Goal: Information Seeking & Learning: Learn about a topic

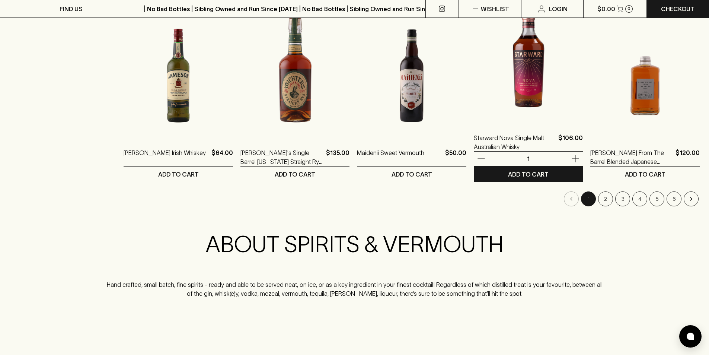
scroll to position [745, 0]
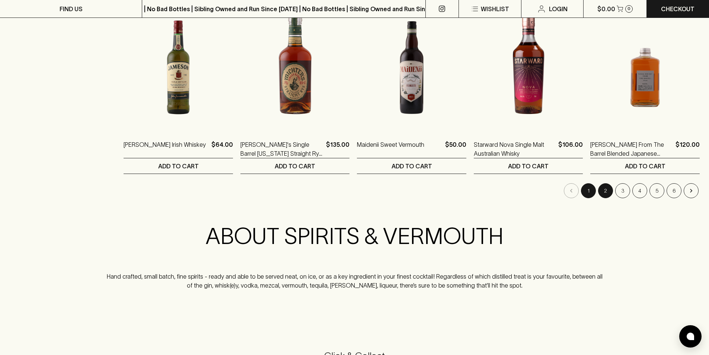
click at [604, 191] on button "2" at bounding box center [605, 190] width 15 height 15
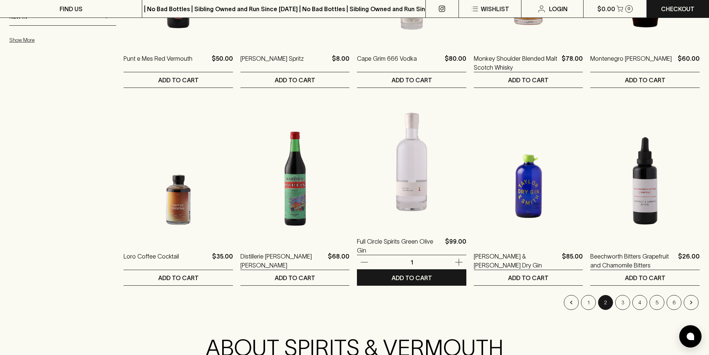
scroll to position [670, 0]
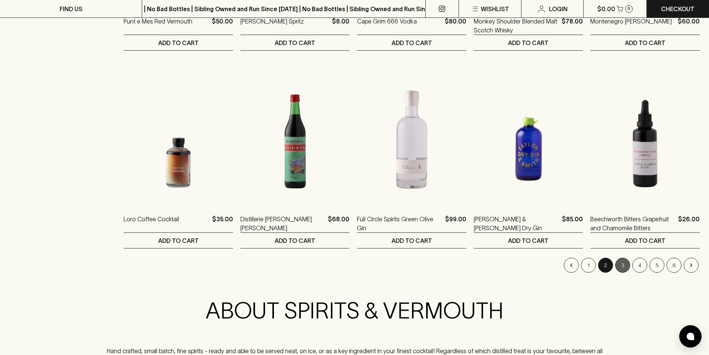
click at [628, 269] on button "3" at bounding box center [622, 265] width 15 height 15
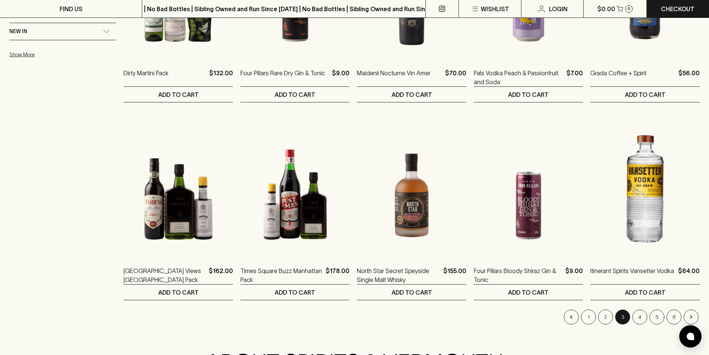
scroll to position [633, 0]
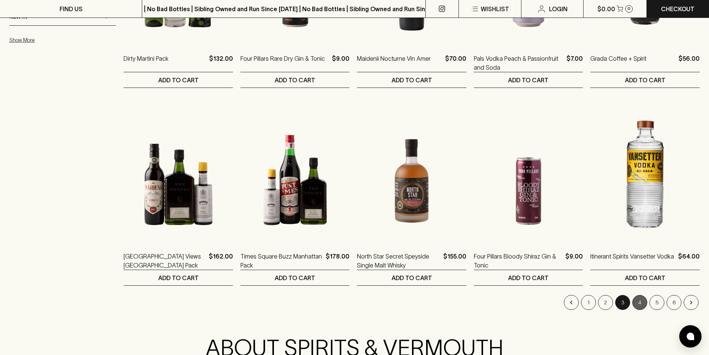
click at [639, 301] on button "4" at bounding box center [640, 302] width 15 height 15
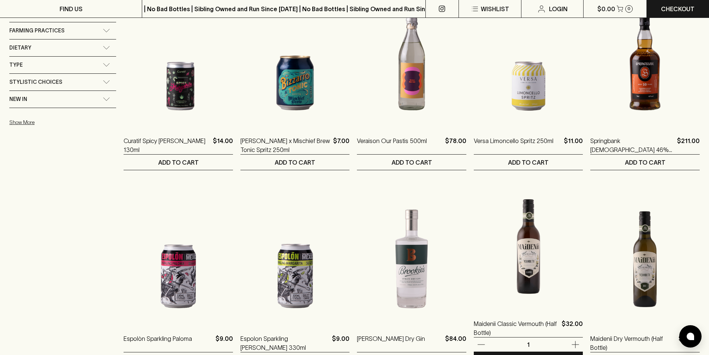
scroll to position [670, 0]
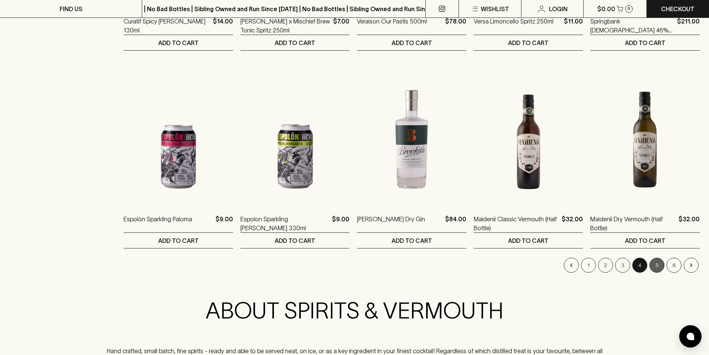
click at [655, 265] on button "5" at bounding box center [657, 265] width 15 height 15
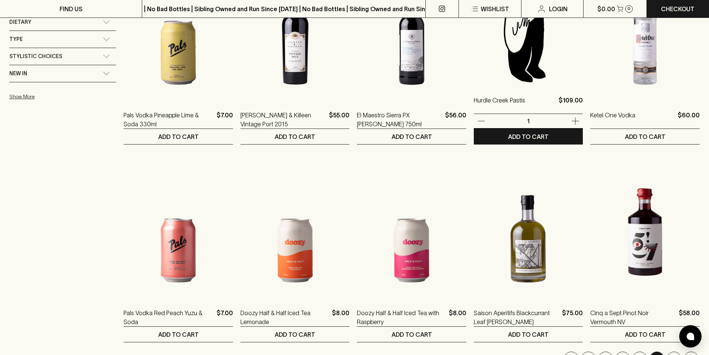
scroll to position [670, 0]
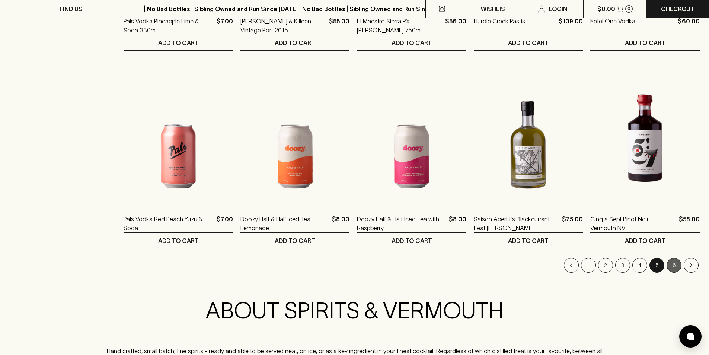
click at [672, 264] on button "6" at bounding box center [674, 265] width 15 height 15
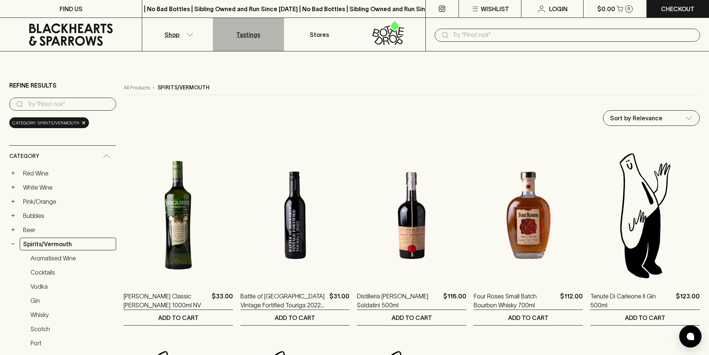
click at [265, 31] on link "Tastings" at bounding box center [248, 34] width 71 height 33
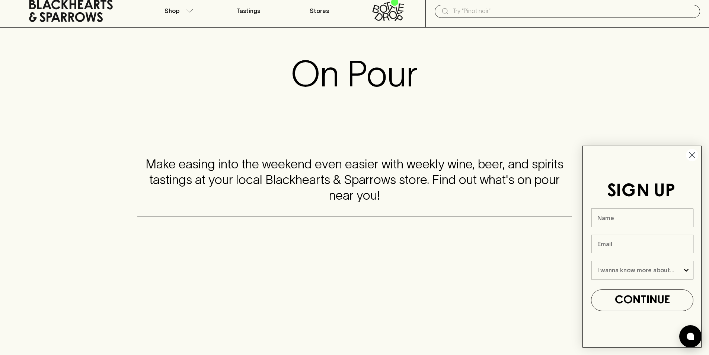
scroll to position [37, 0]
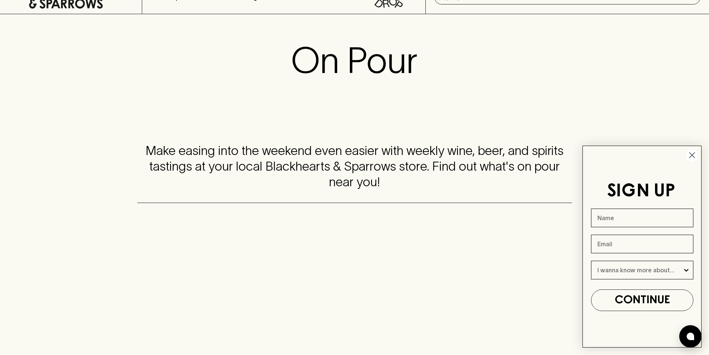
click at [691, 154] on icon "Close dialog" at bounding box center [692, 155] width 5 height 5
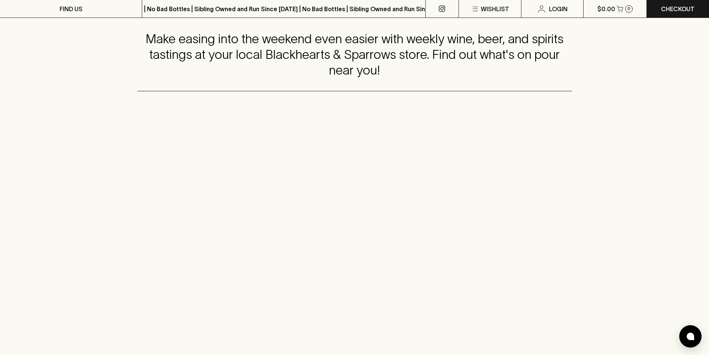
scroll to position [0, 0]
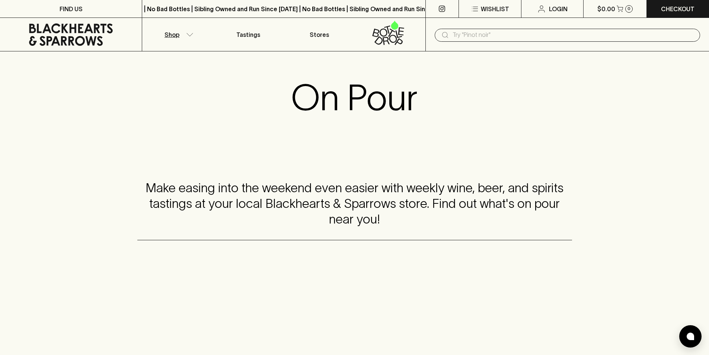
click at [179, 31] on p "Shop" at bounding box center [172, 34] width 15 height 9
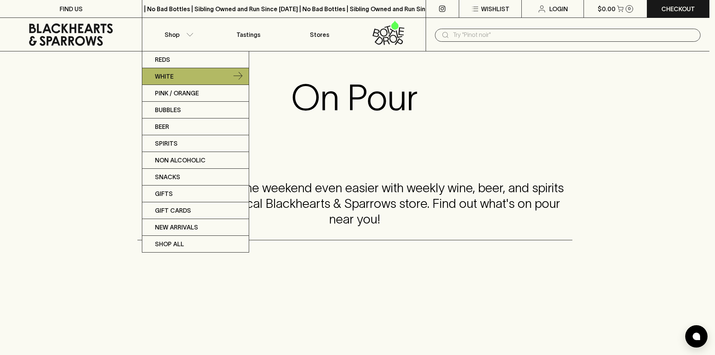
click at [193, 69] on link "White" at bounding box center [195, 76] width 106 height 17
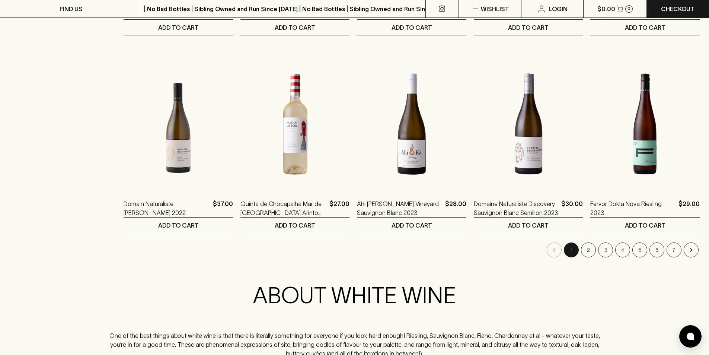
scroll to position [707, 0]
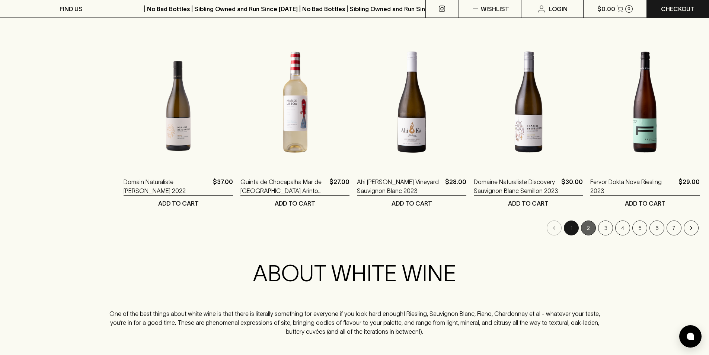
click at [591, 227] on button "2" at bounding box center [588, 227] width 15 height 15
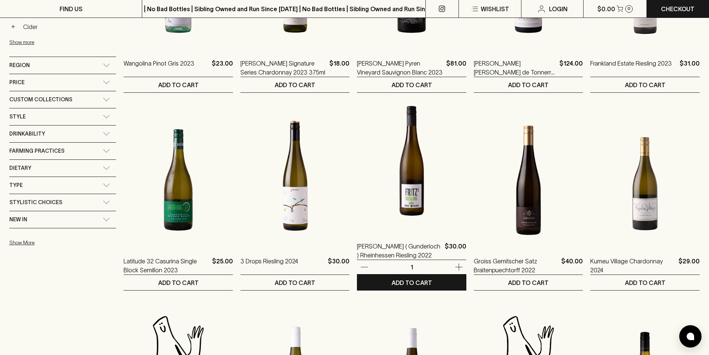
scroll to position [633, 0]
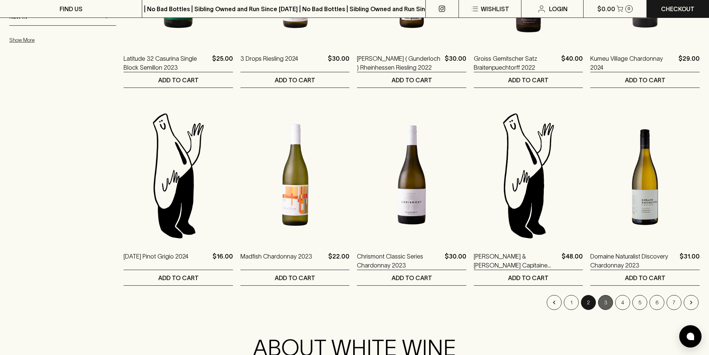
click at [602, 302] on button "3" at bounding box center [605, 302] width 15 height 15
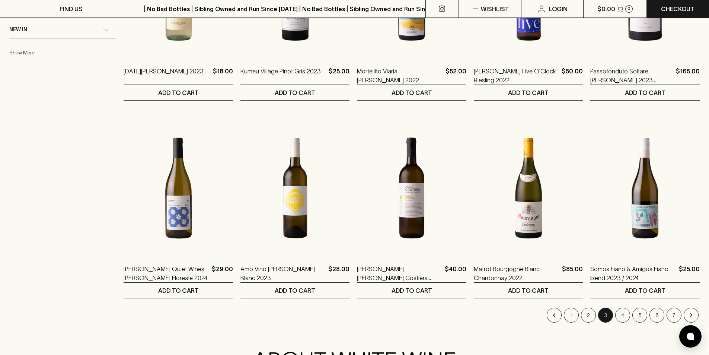
scroll to position [670, 0]
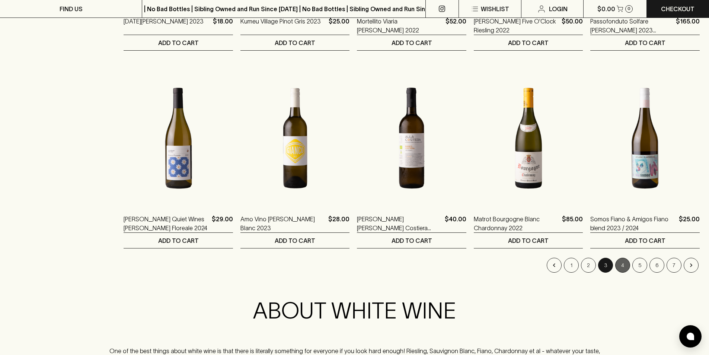
click at [623, 264] on button "4" at bounding box center [622, 265] width 15 height 15
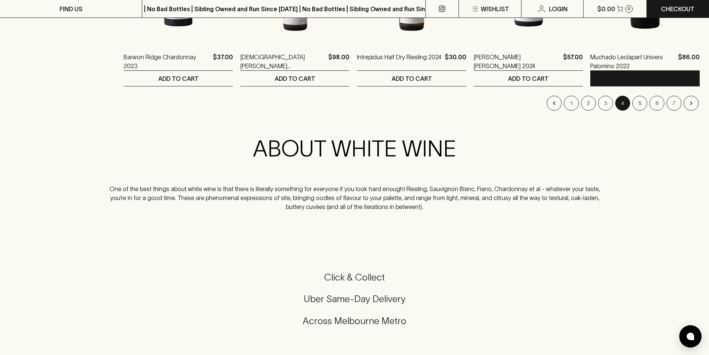
scroll to position [819, 0]
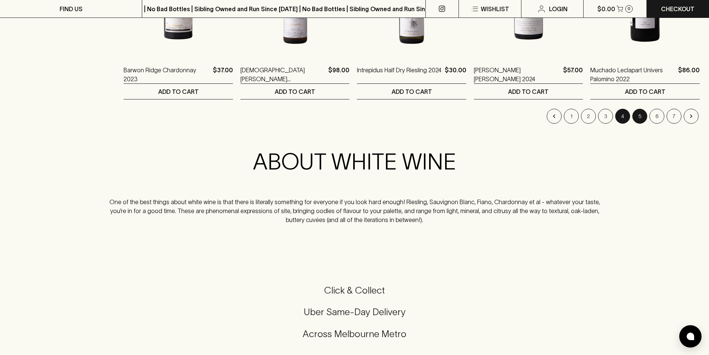
click at [639, 111] on button "5" at bounding box center [640, 116] width 15 height 15
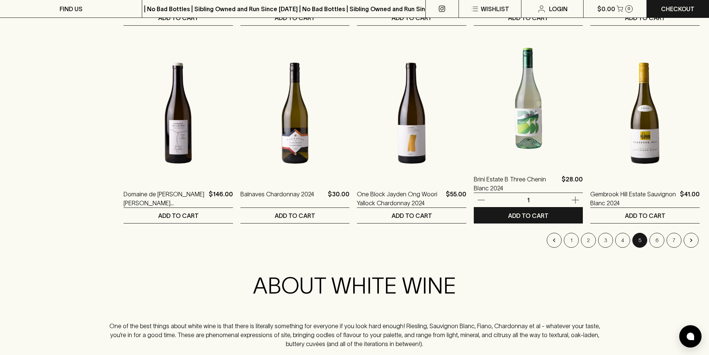
scroll to position [707, 0]
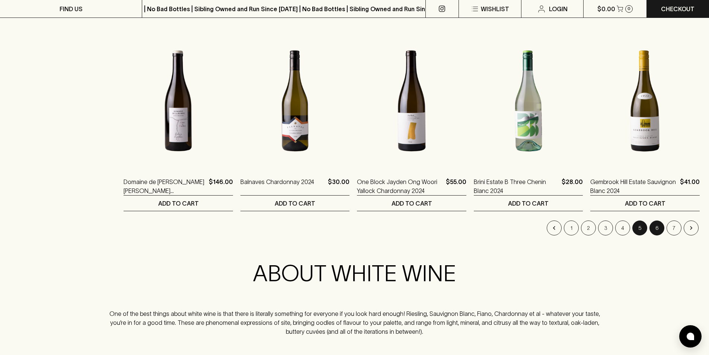
click at [659, 229] on button "6" at bounding box center [657, 227] width 15 height 15
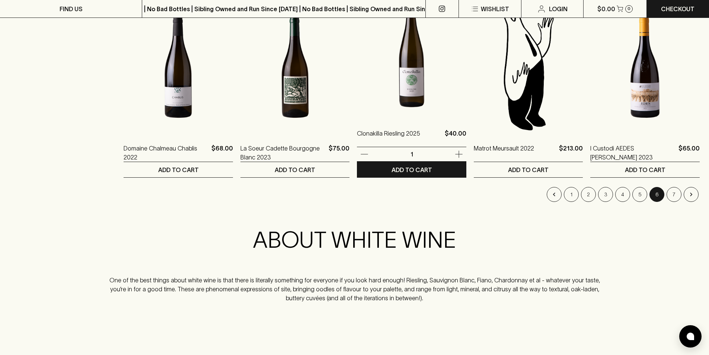
scroll to position [745, 0]
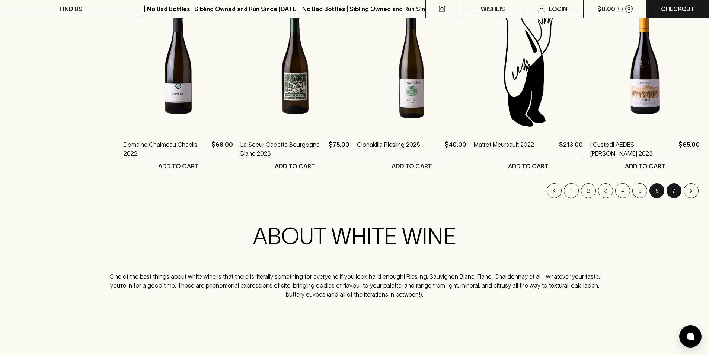
click at [671, 195] on button "7" at bounding box center [674, 190] width 15 height 15
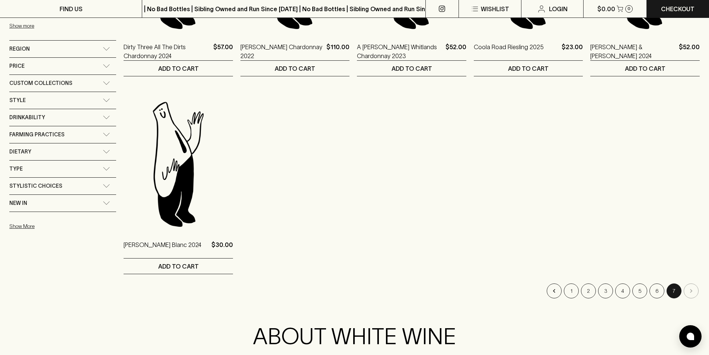
scroll to position [186, 0]
